Goal: Use online tool/utility: Use online tool/utility

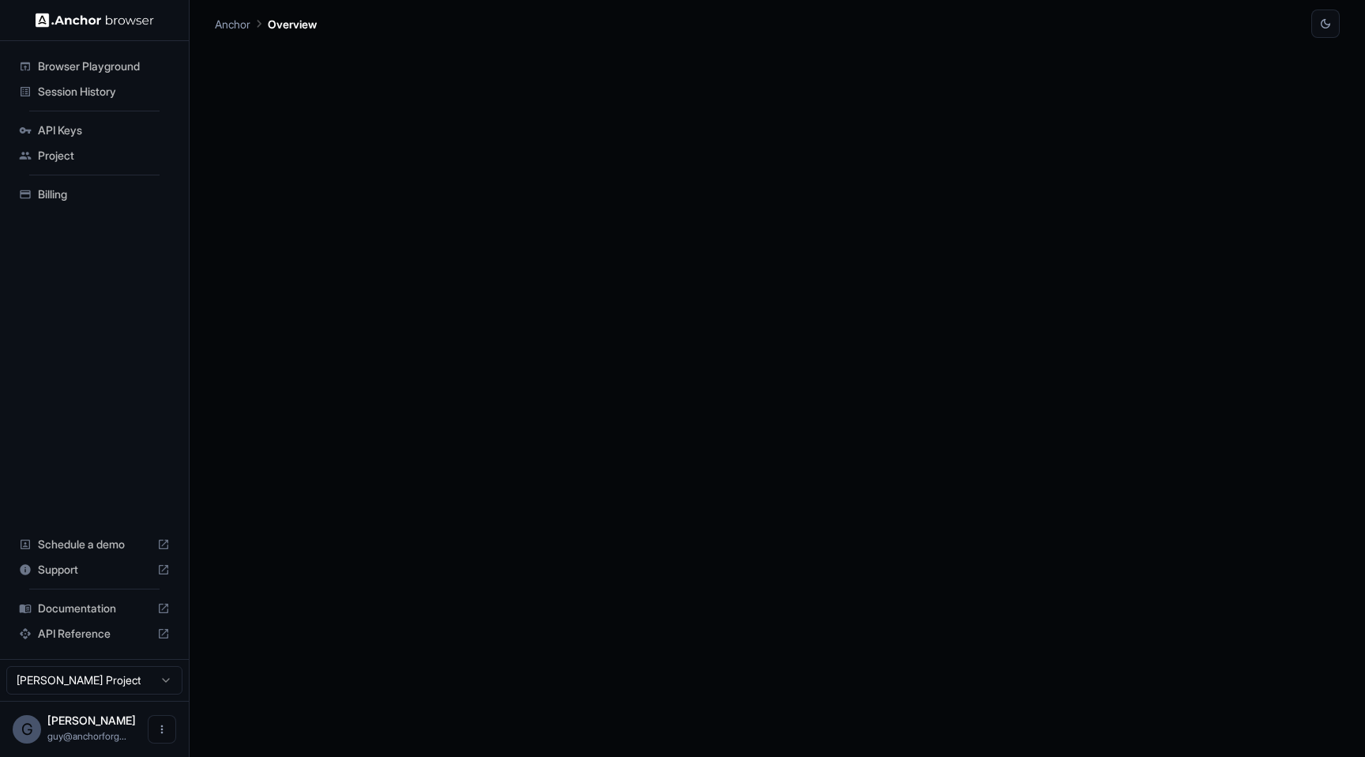
click at [117, 73] on span "Browser Playground" at bounding box center [104, 66] width 132 height 16
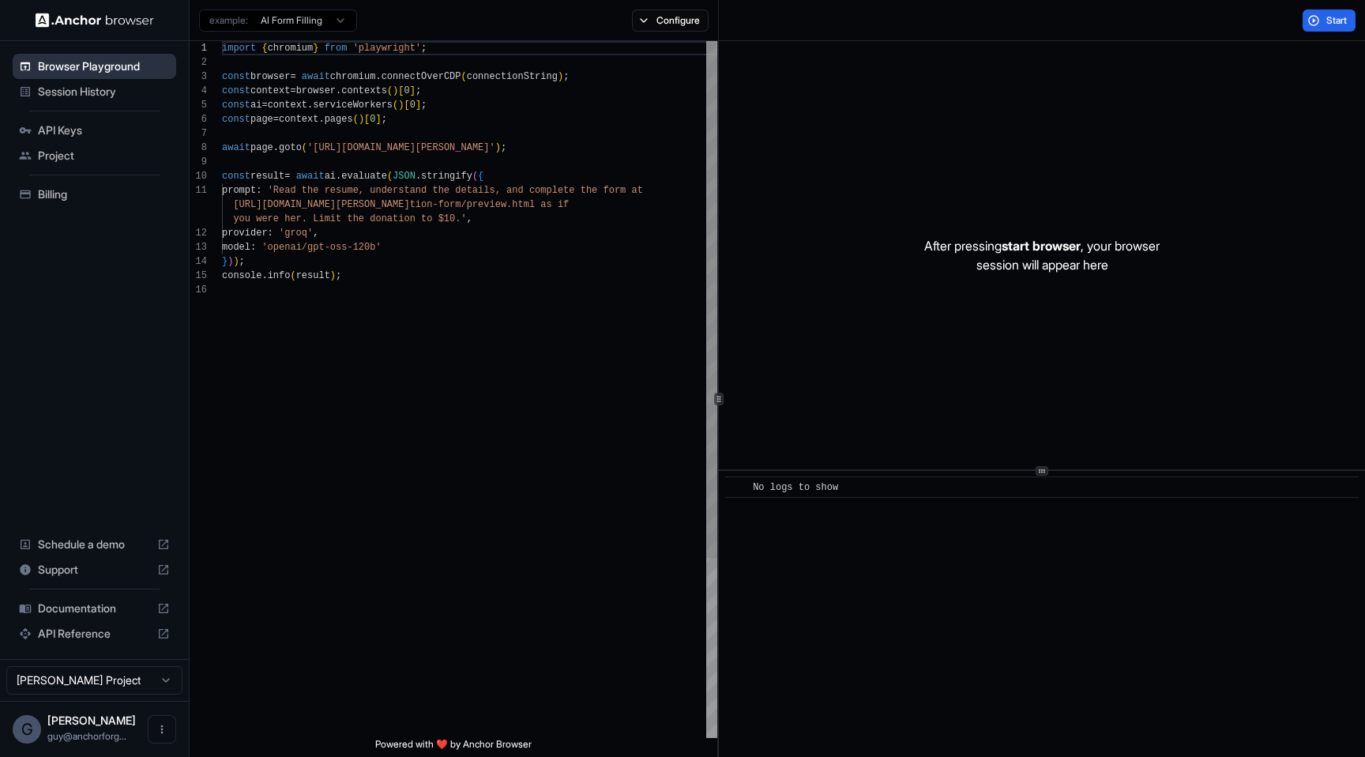
scroll to position [142, 0]
click at [106, 109] on ul "Browser Playground Session History API Keys Project Billing" at bounding box center [94, 130] width 176 height 166
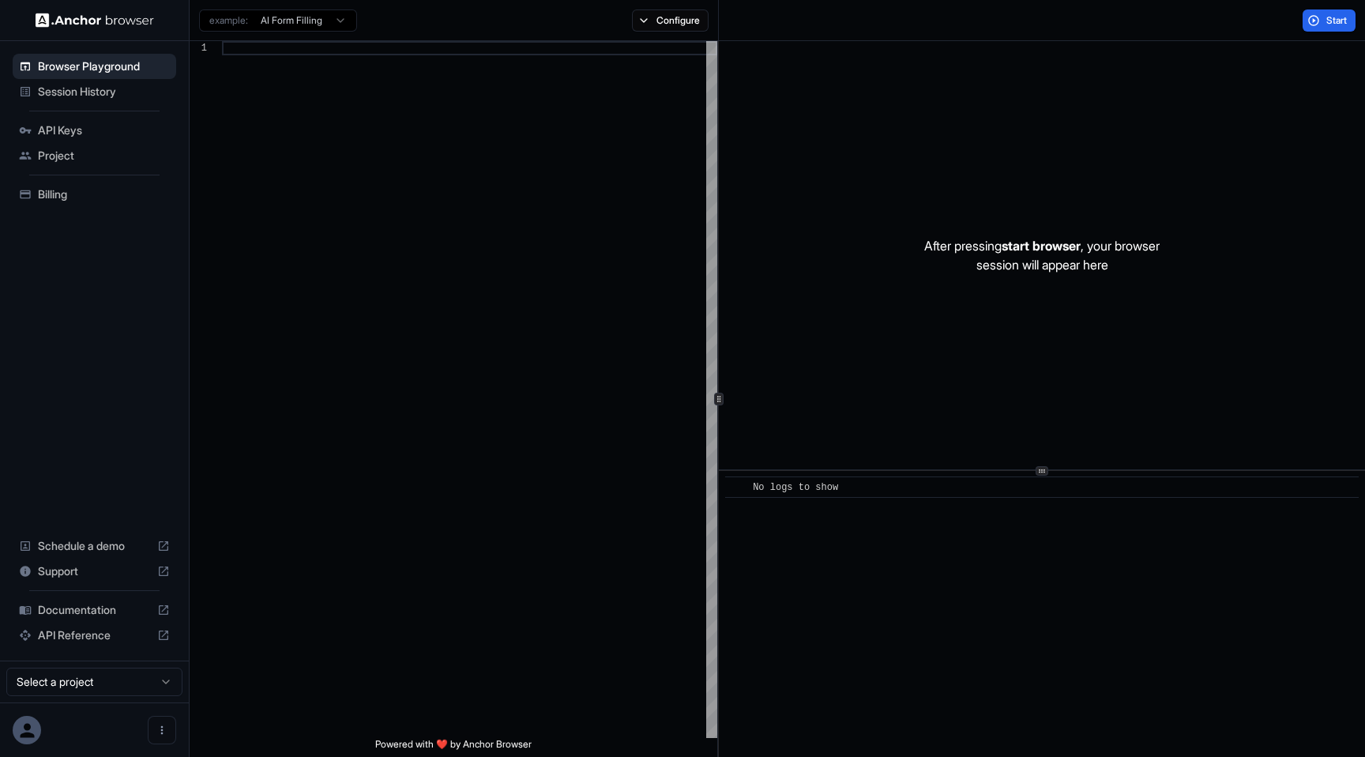
scroll to position [142, 0]
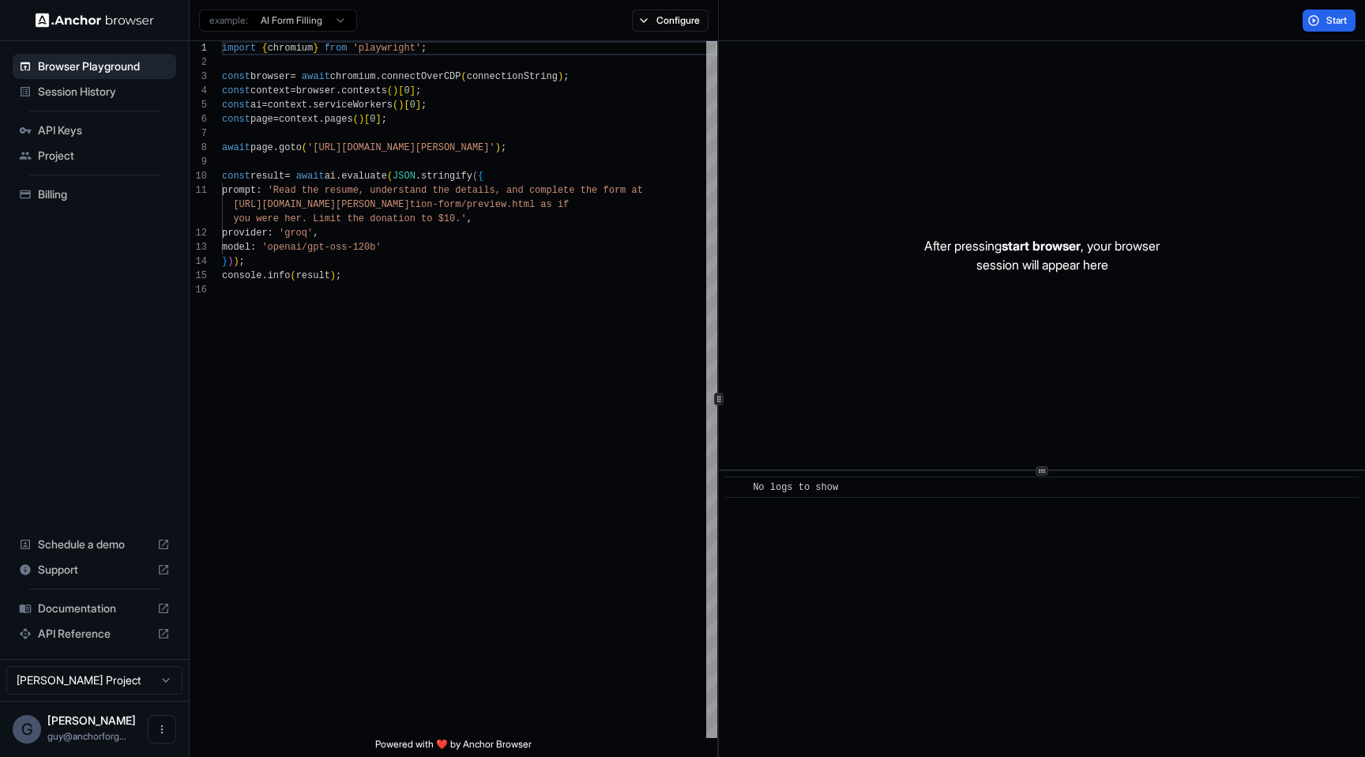
click at [90, 87] on span "Session History" at bounding box center [104, 92] width 132 height 16
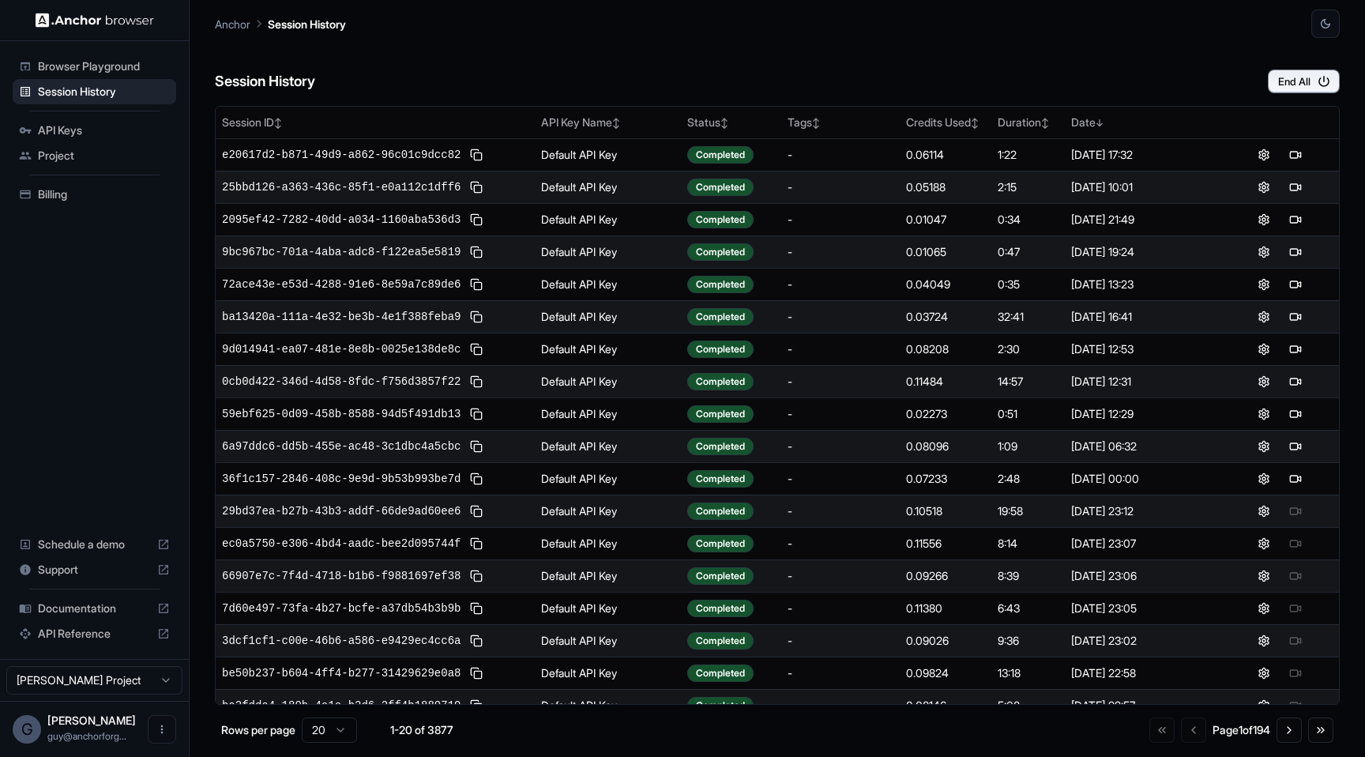
click at [144, 26] on img at bounding box center [95, 20] width 118 height 15
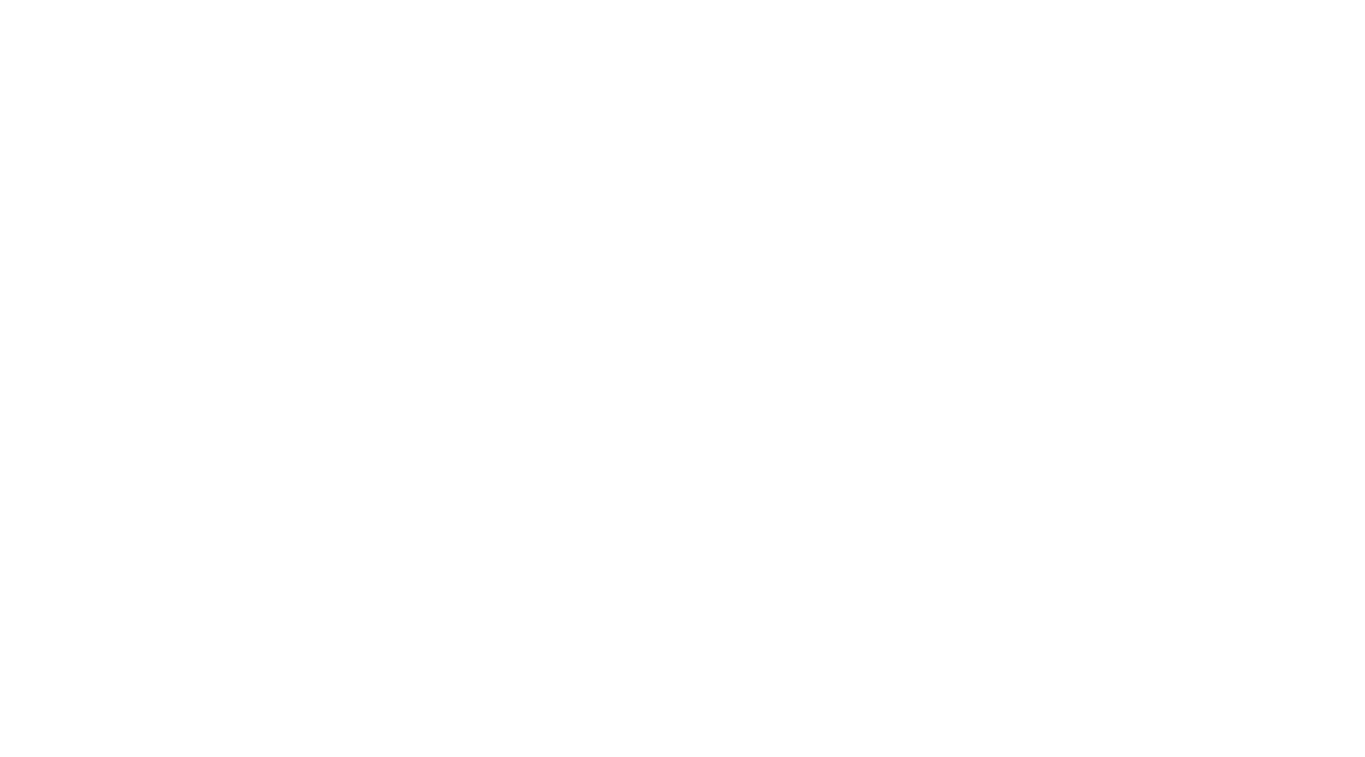
click at [141, 58] on body at bounding box center [682, 378] width 1365 height 757
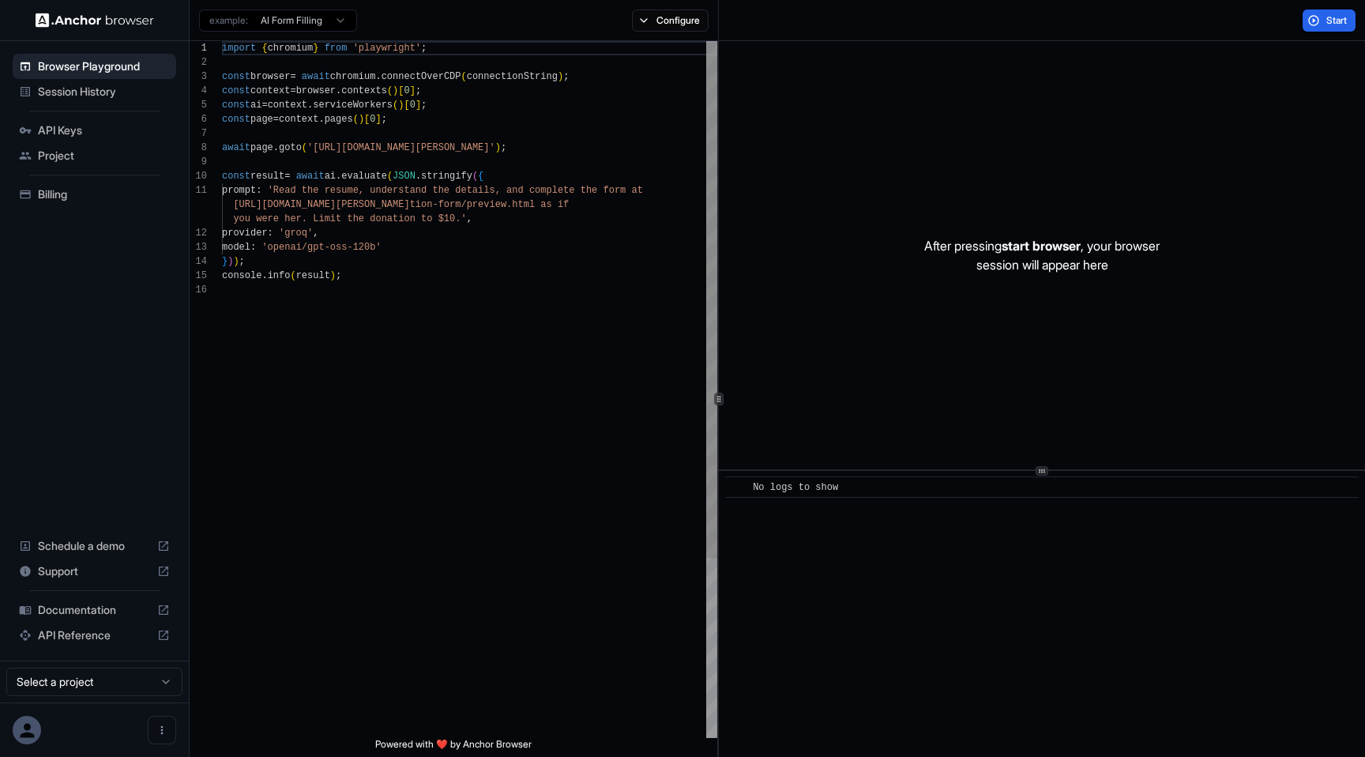
scroll to position [142, 0]
click at [141, 58] on span "Browser Playground" at bounding box center [104, 66] width 132 height 16
click at [1333, 30] on button "Start" at bounding box center [1329, 20] width 53 height 22
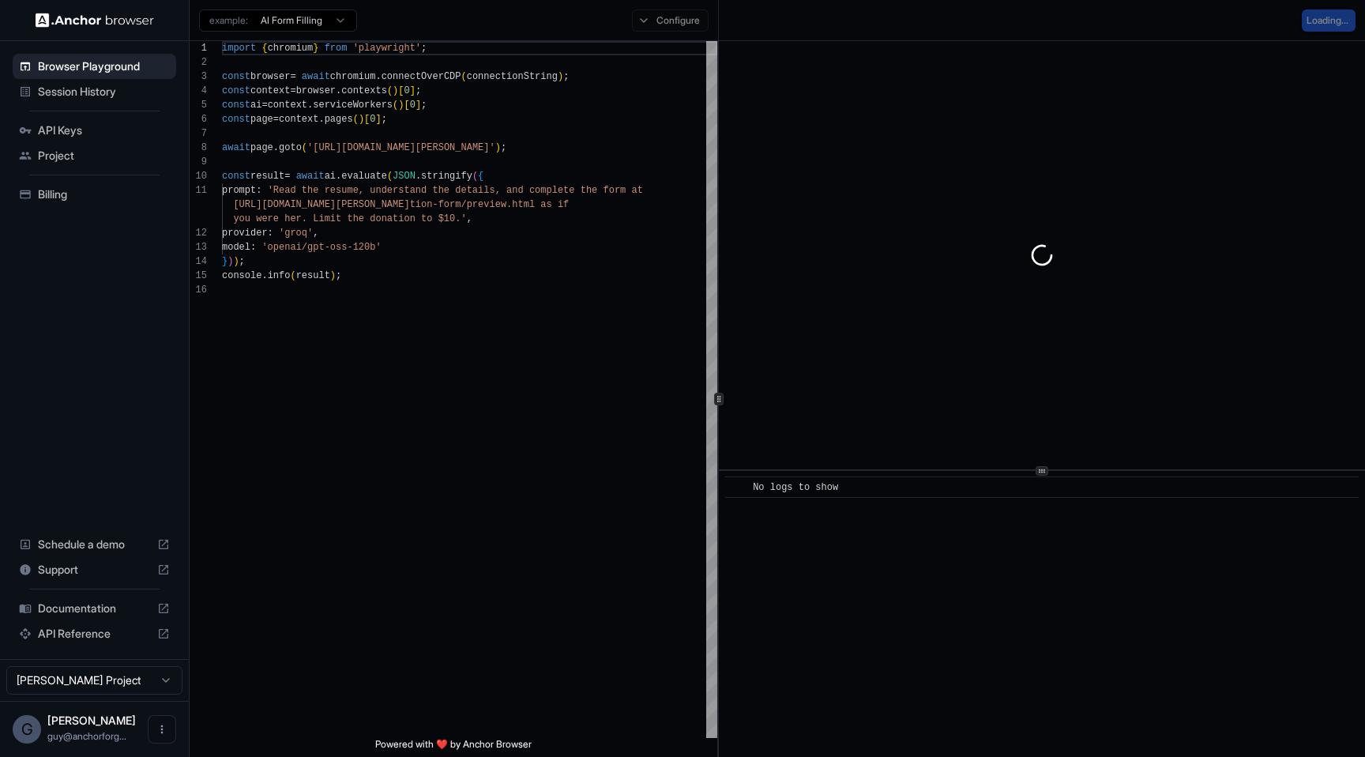
type textarea "**********"
click at [547, 267] on div "import { chromium } from 'playwright' ; const browser = await chromium . connec…" at bounding box center [469, 510] width 495 height 939
click at [536, 343] on div "import { chromium } from 'playwright' ; const browser = await chromium . connec…" at bounding box center [469, 510] width 495 height 939
